Goal: Task Accomplishment & Management: Use online tool/utility

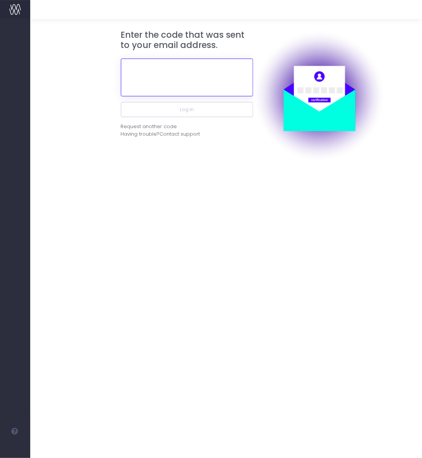
click at [193, 76] on input "text" at bounding box center [187, 78] width 132 height 38
paste input "626883"
type input "626883"
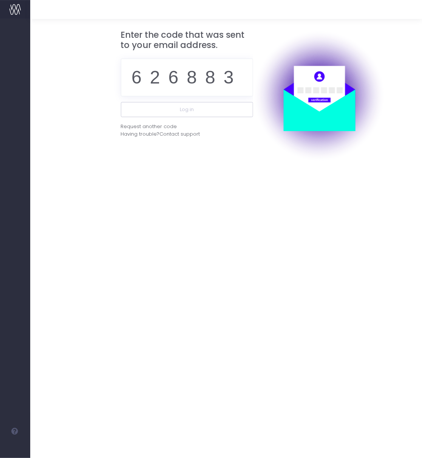
click at [246, 161] on div "Enter the code that was sent to your email address. 626883 Log in Request anoth…" at bounding box center [187, 96] width 132 height 132
click at [219, 113] on button "Log in" at bounding box center [187, 109] width 132 height 15
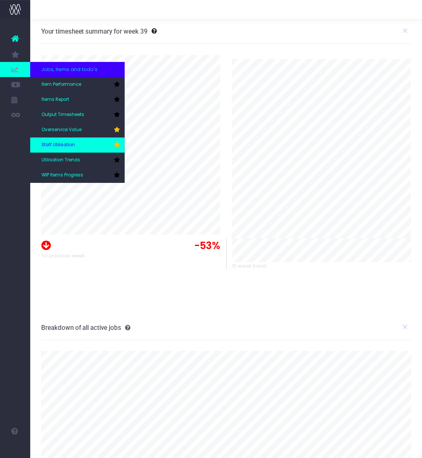
click at [81, 142] on link "Staff Utilisation" at bounding box center [77, 145] width 94 height 15
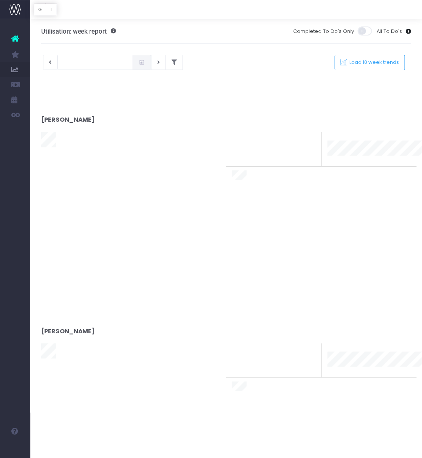
type input "[DATE]"
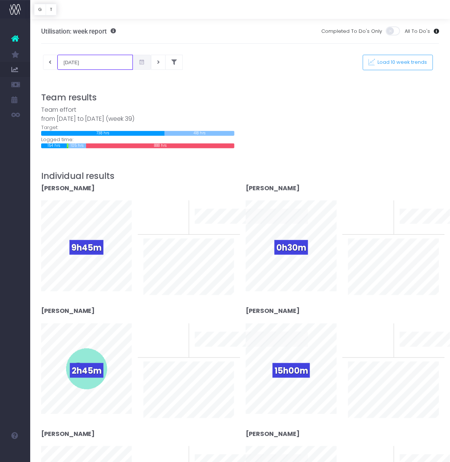
click at [104, 62] on input "24-09-2025" at bounding box center [95, 62] width 76 height 15
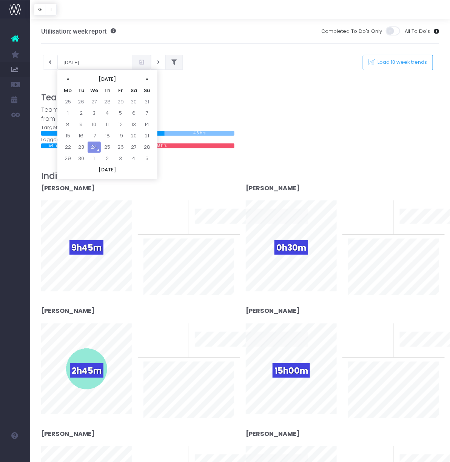
click at [166, 63] on button at bounding box center [173, 62] width 17 height 15
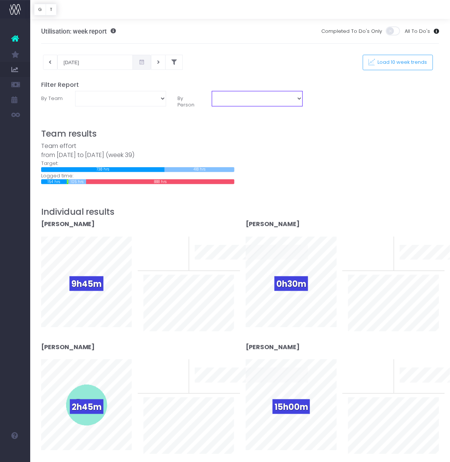
click at [229, 99] on select "Amanda Faulkner Chinelo Enemuo Colette Wilson Wyatt Dan Evans Emily Brooks Emma…" at bounding box center [257, 98] width 91 height 15
select select "11249"
click at [212, 91] on select "Amanda Faulkner Chinelo Enemuo Colette Wilson Wyatt Dan Evans Emily Brooks Emma…" at bounding box center [257, 98] width 91 height 15
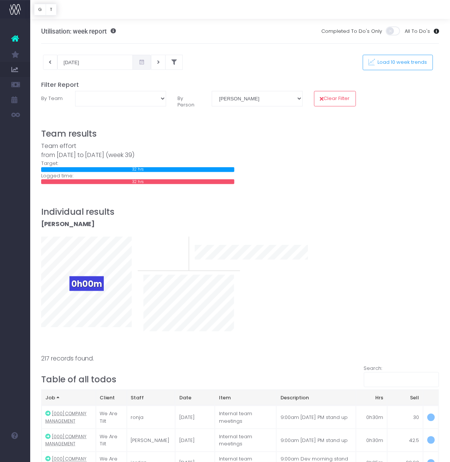
click at [226, 66] on div "24-09-2025 This week Load 10 week trends" at bounding box center [241, 62] width 410 height 15
click at [86, 64] on input "24-09-2025" at bounding box center [95, 62] width 76 height 15
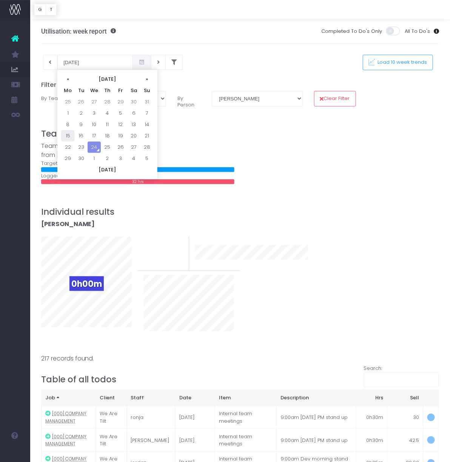
click at [68, 139] on td "15" at bounding box center [67, 135] width 13 height 11
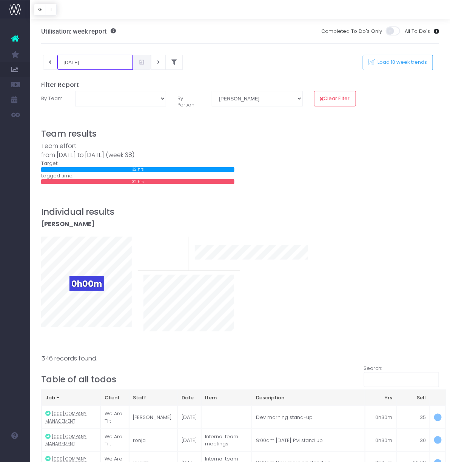
click at [99, 59] on input "15-09-2025" at bounding box center [95, 62] width 76 height 15
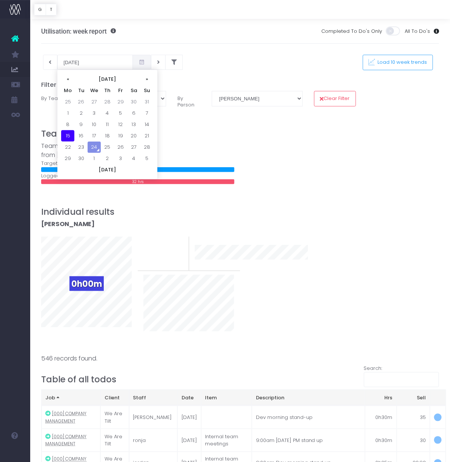
click at [72, 135] on td "15" at bounding box center [67, 135] width 13 height 11
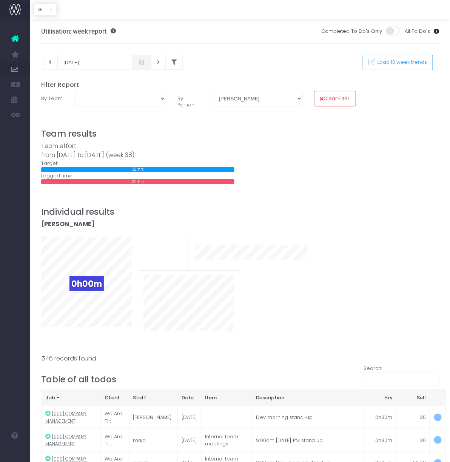
click at [90, 65] on input "15-09-2025" at bounding box center [95, 62] width 76 height 15
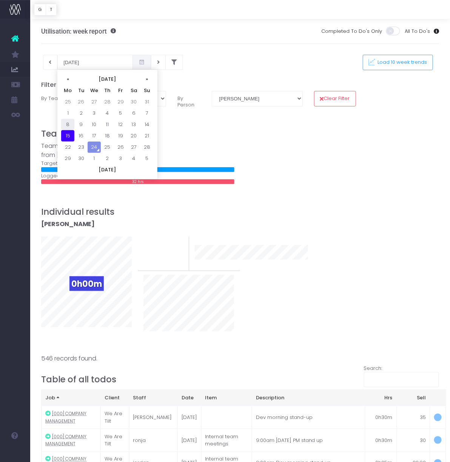
click at [69, 128] on td "8" at bounding box center [67, 124] width 13 height 11
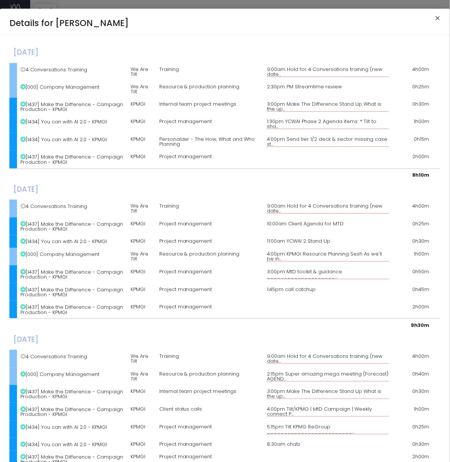
click at [422, 18] on button "×" at bounding box center [438, 19] width 16 height 12
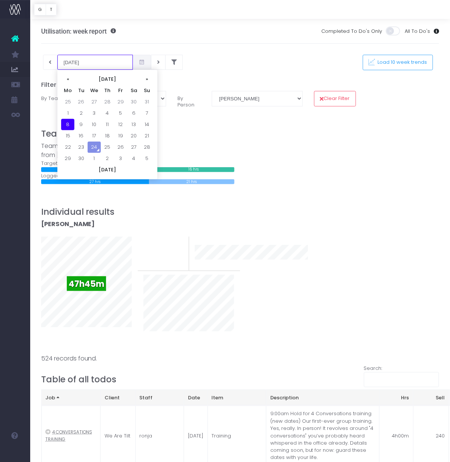
click at [90, 65] on input "08-09-2025" at bounding box center [95, 62] width 76 height 15
click at [66, 79] on th "«" at bounding box center [67, 79] width 13 height 11
click at [72, 145] on td "25" at bounding box center [67, 147] width 13 height 11
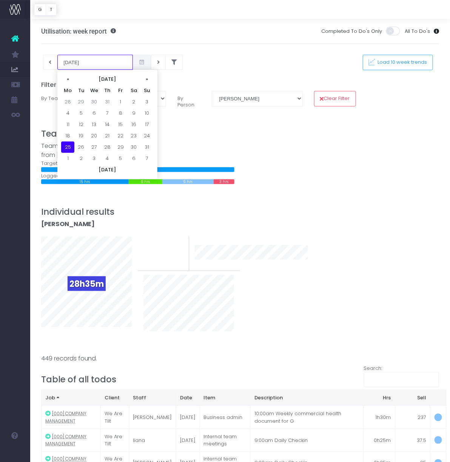
click at [85, 69] on input "25-08-2025" at bounding box center [95, 62] width 76 height 15
click at [69, 158] on td "1" at bounding box center [67, 158] width 13 height 11
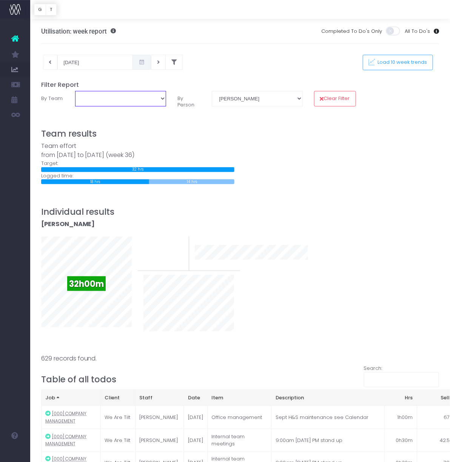
click at [124, 103] on select "Business Administration Creative Strategy and Production Development Film Marke…" at bounding box center [120, 98] width 91 height 15
click at [81, 64] on input "01-09-2025" at bounding box center [95, 62] width 76 height 15
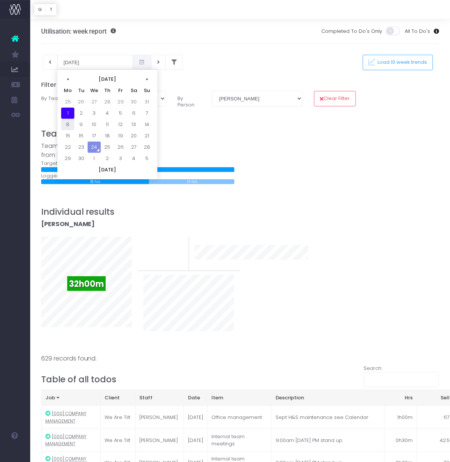
click at [67, 124] on td "8" at bounding box center [67, 124] width 13 height 11
type input "08-09-2025"
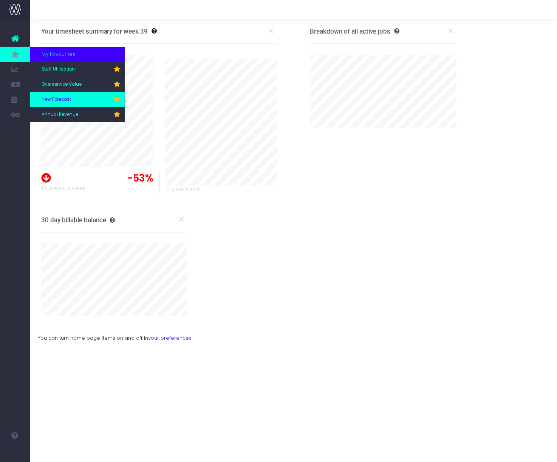
click at [66, 93] on link "New Forecast" at bounding box center [77, 99] width 94 height 15
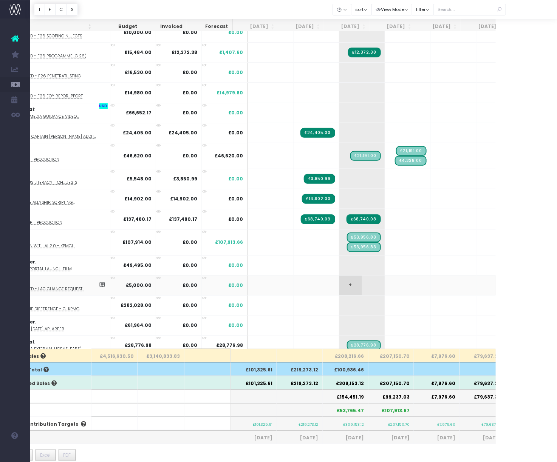
scroll to position [662, 0]
